Goal: Check status: Check status

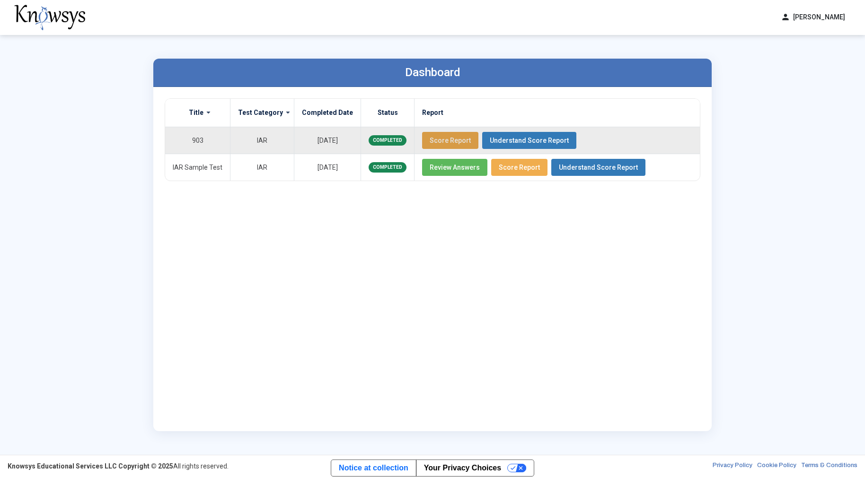
click at [448, 138] on span "Score Report" at bounding box center [449, 141] width 41 height 8
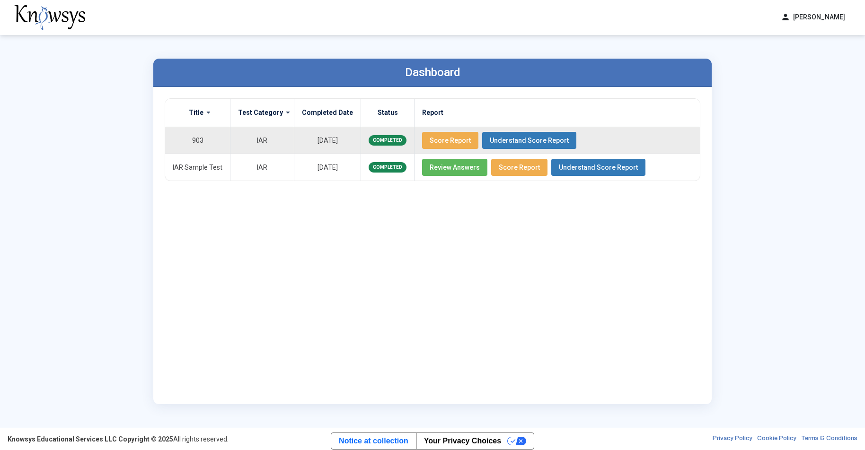
click at [439, 140] on span "Score Report" at bounding box center [449, 141] width 41 height 8
click at [429, 137] on span "Score Report" at bounding box center [449, 141] width 41 height 8
